Goal: Task Accomplishment & Management: Use online tool/utility

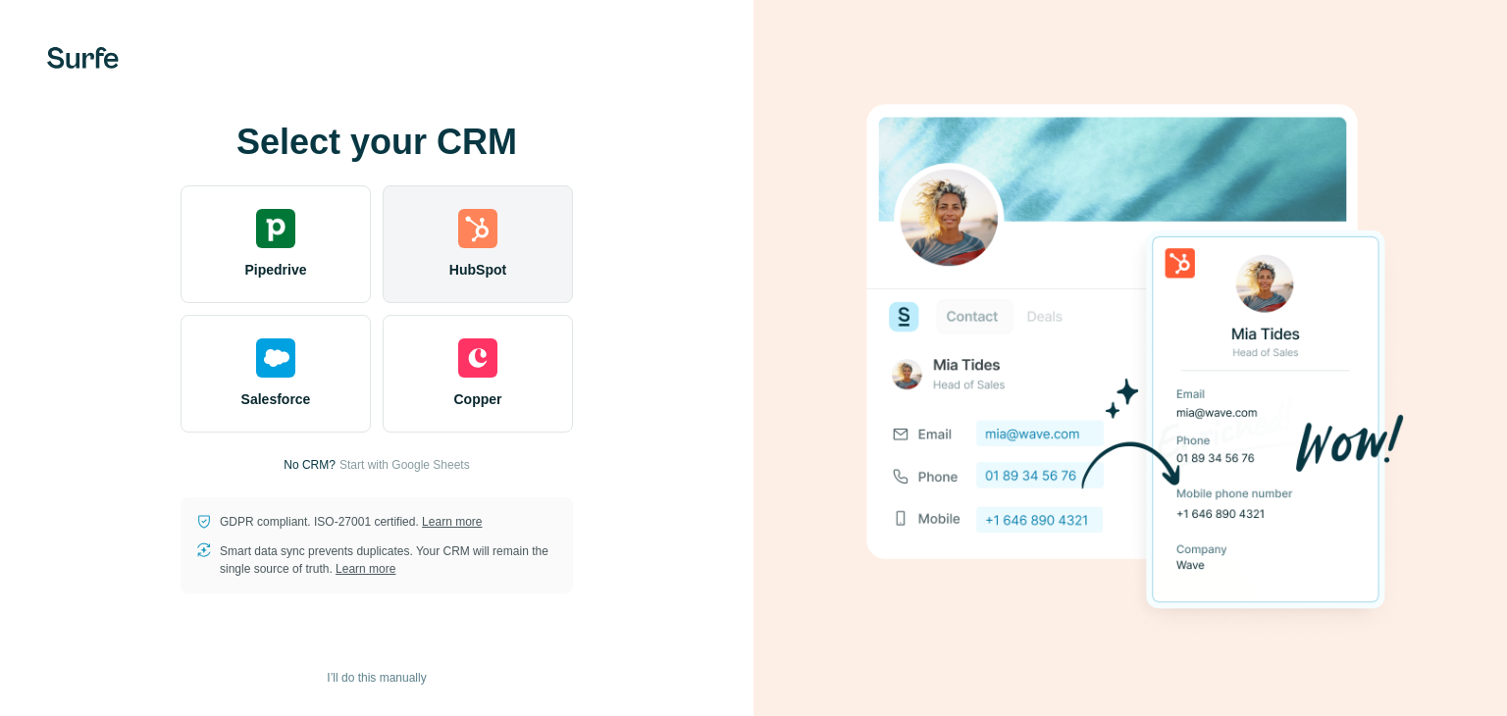
click at [510, 268] on div "HubSpot" at bounding box center [478, 244] width 190 height 118
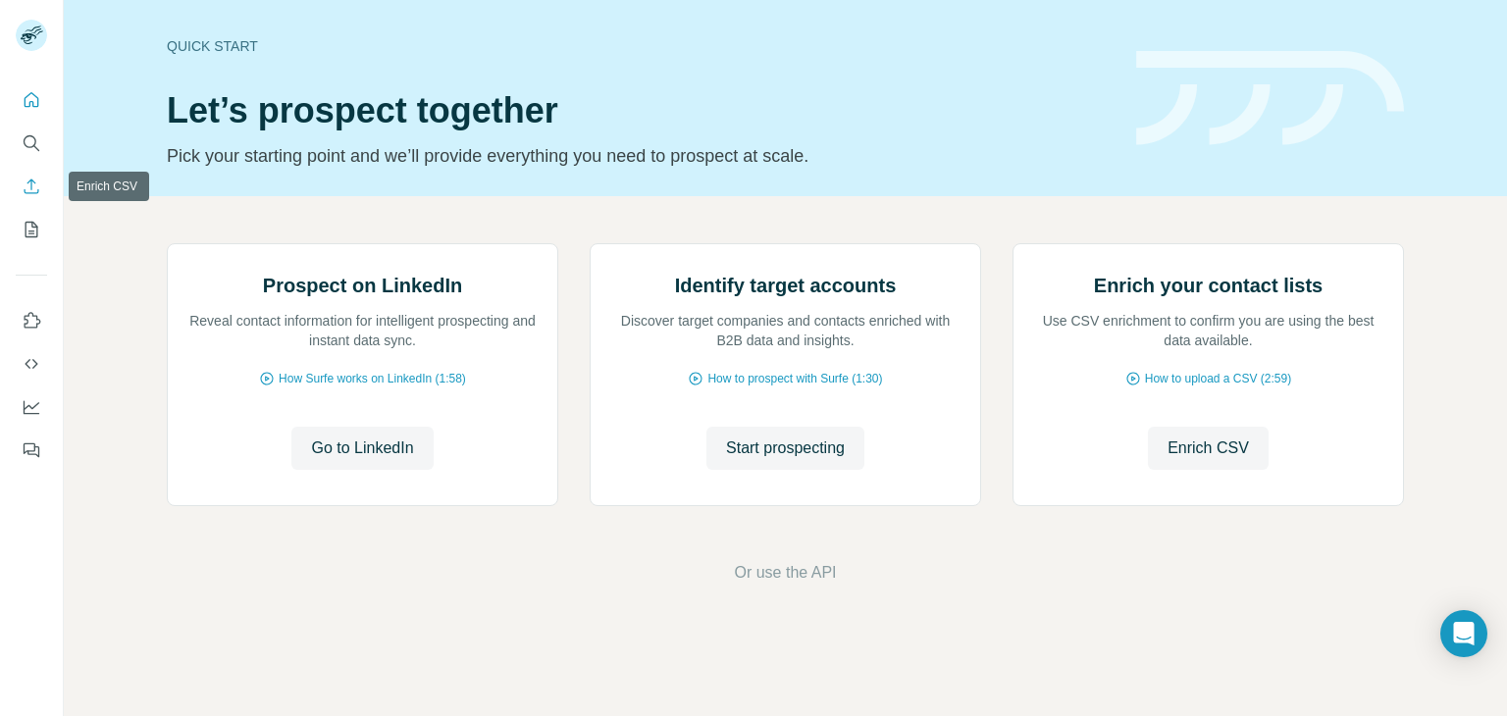
click at [33, 181] on icon "Enrich CSV" at bounding box center [32, 187] width 20 height 20
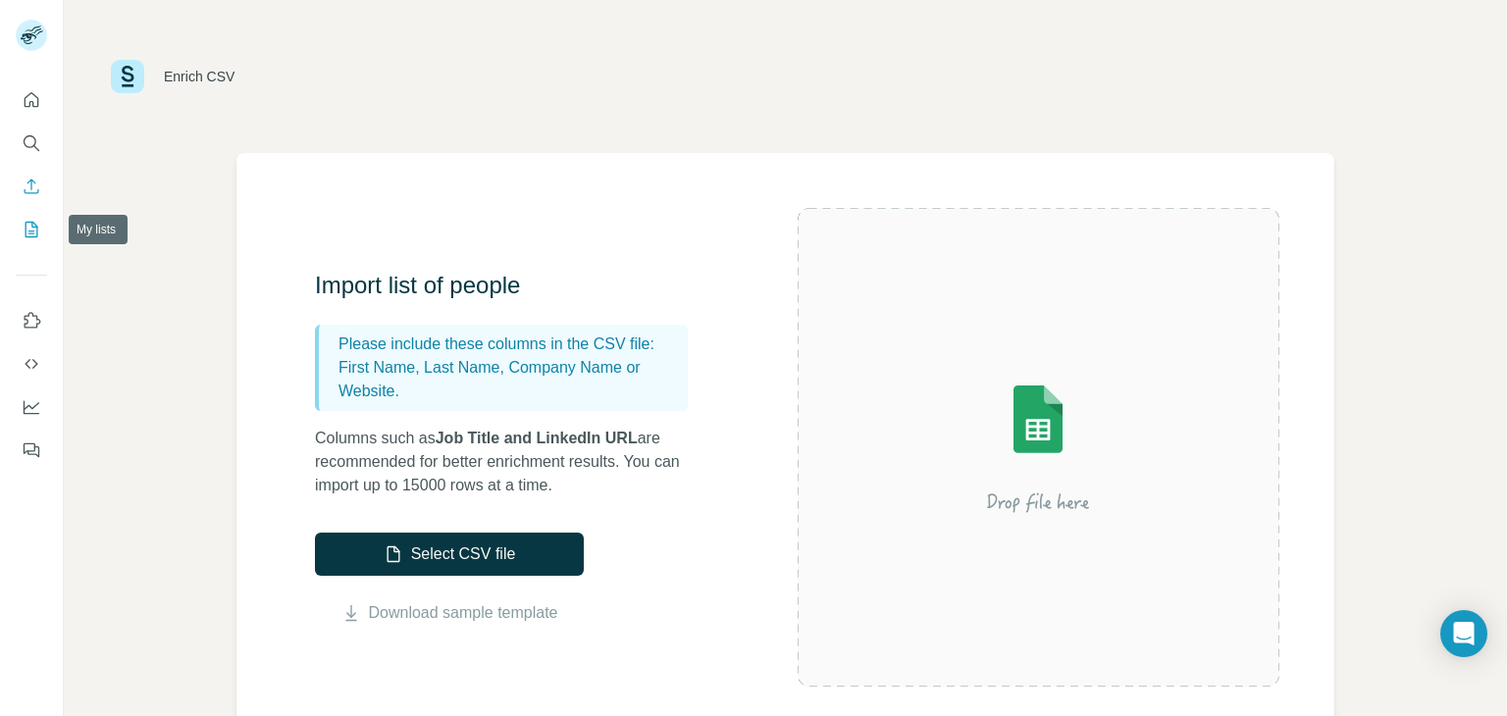
click at [26, 221] on icon "My lists" at bounding box center [32, 230] width 20 height 20
